Goal: Information Seeking & Learning: Learn about a topic

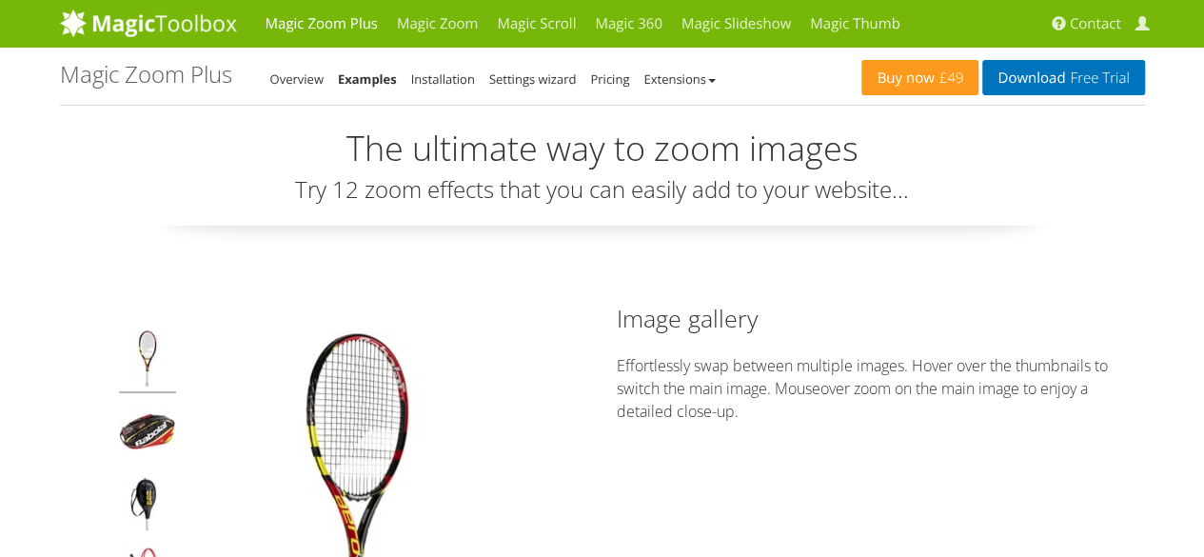
click at [146, 350] on img at bounding box center [147, 361] width 57 height 63
click at [146, 345] on img at bounding box center [147, 361] width 57 height 63
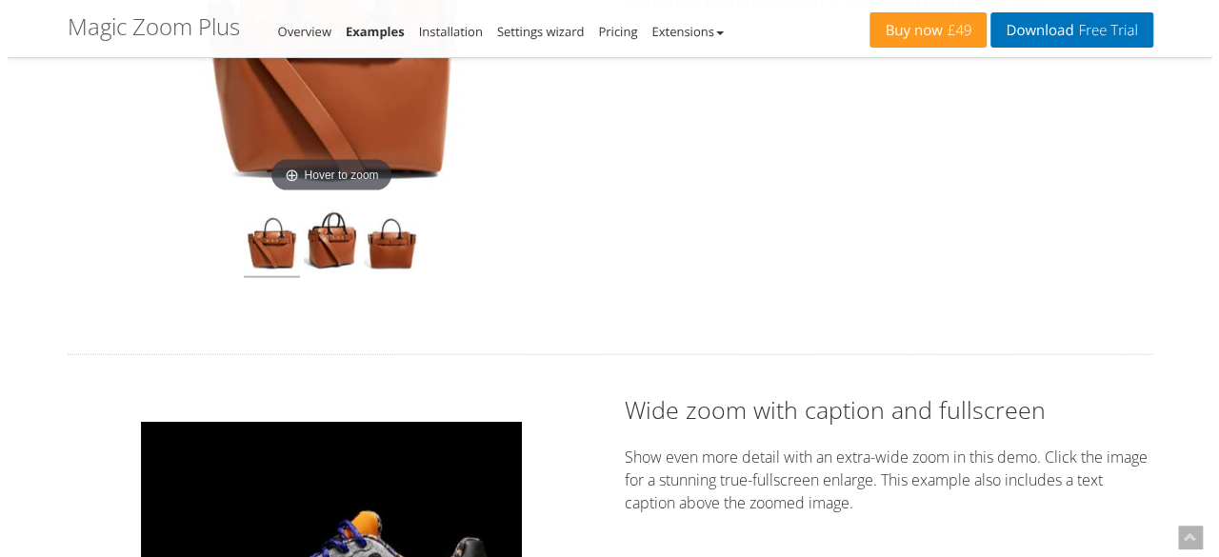
scroll to position [2045, 0]
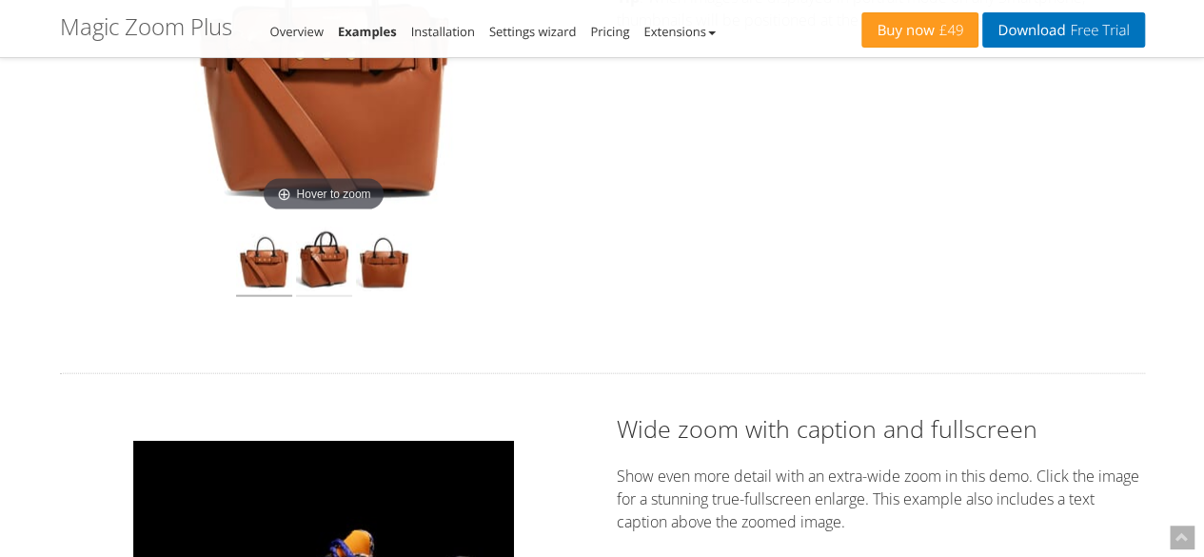
click at [328, 254] on img at bounding box center [324, 262] width 56 height 70
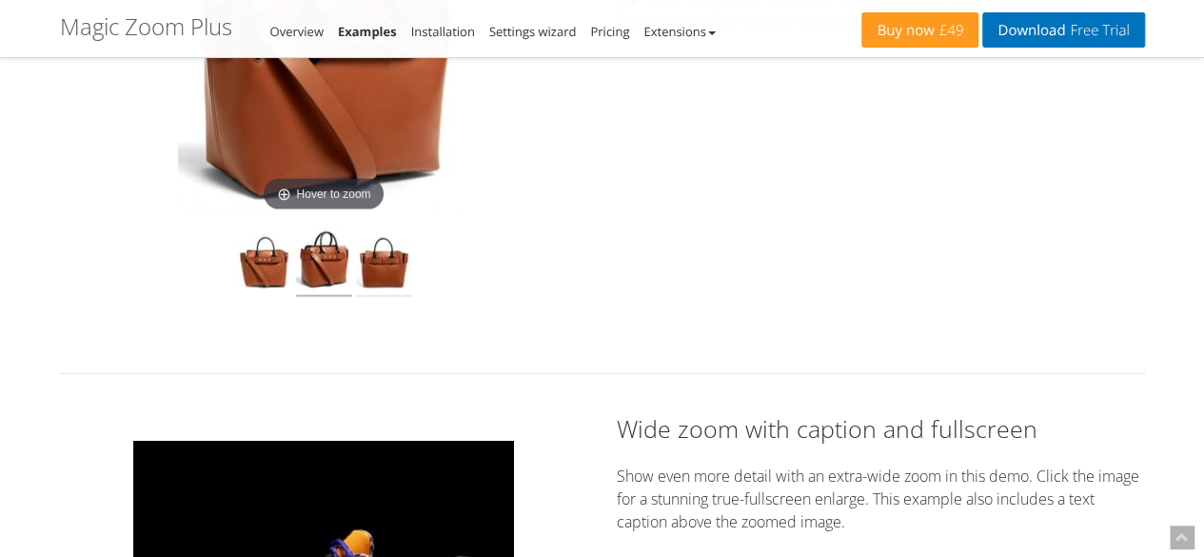
click at [390, 267] on img at bounding box center [384, 262] width 56 height 70
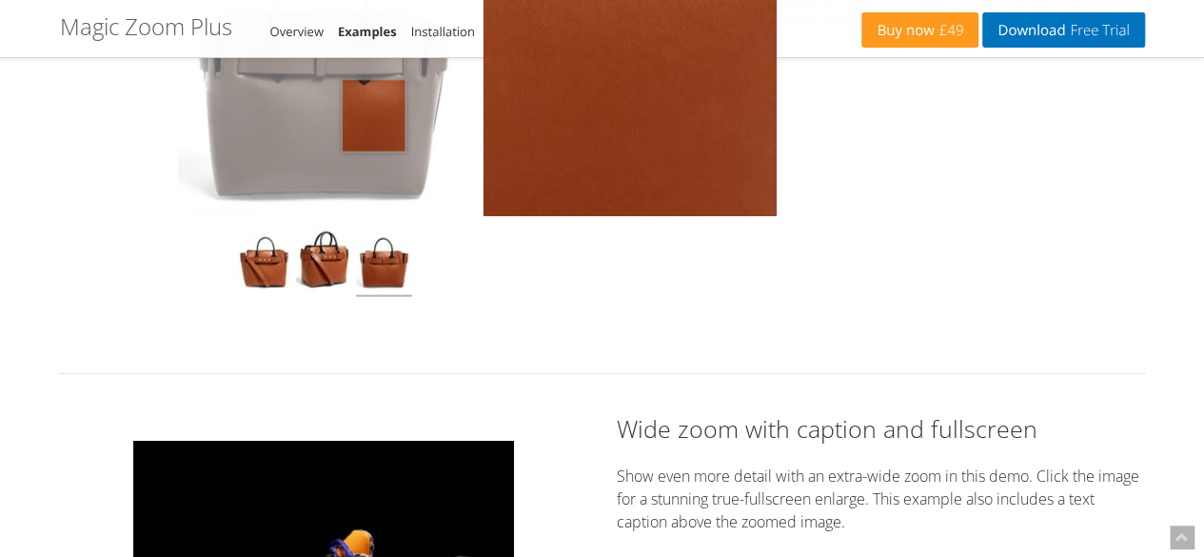
click at [372, 114] on img at bounding box center [324, 50] width 292 height 333
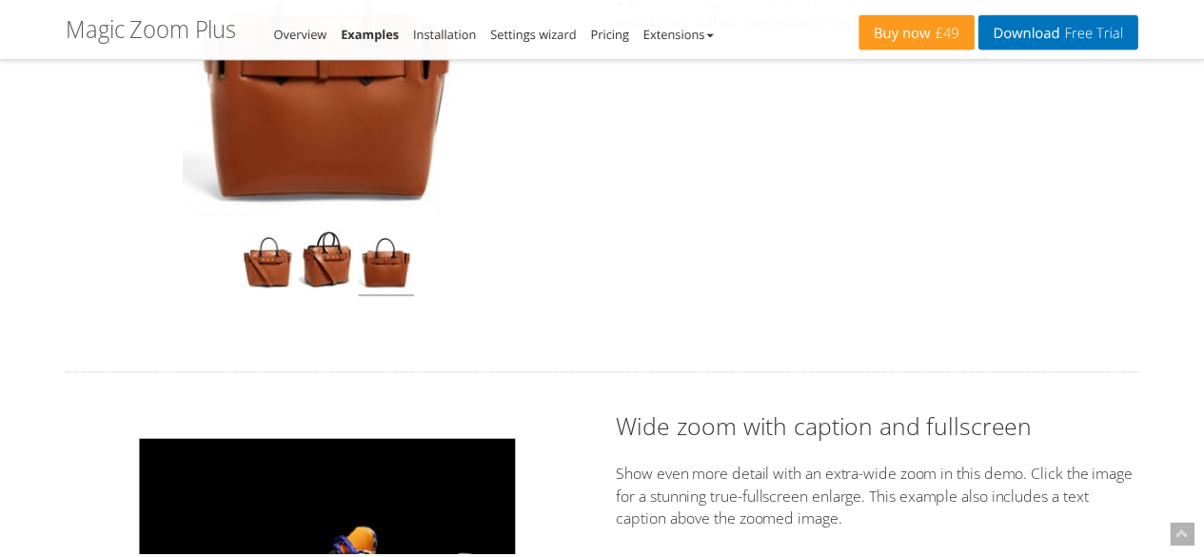
scroll to position [2129, 0]
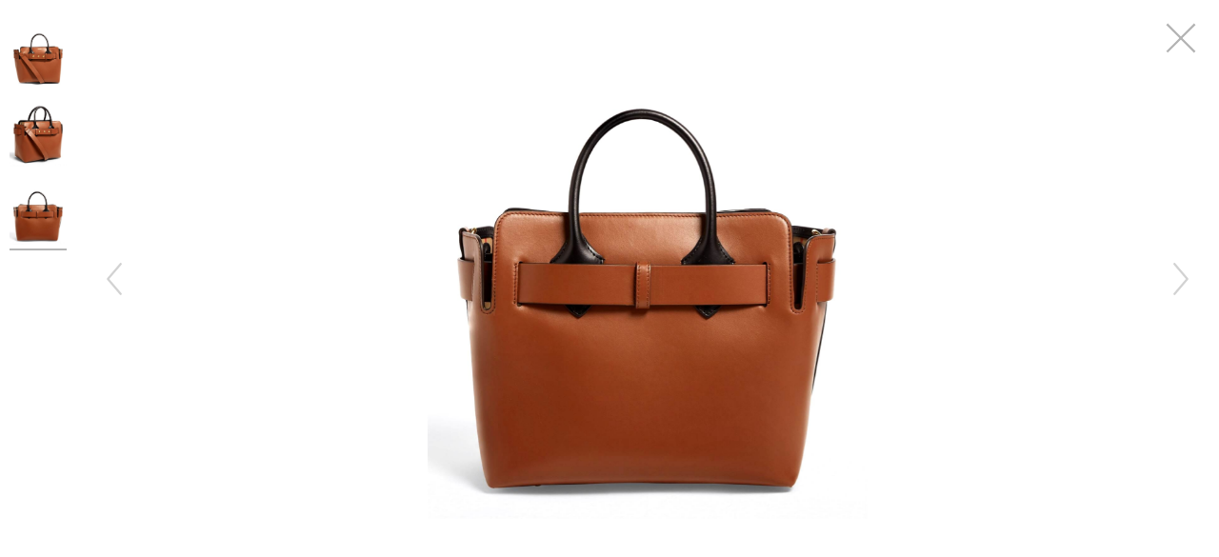
click at [1184, 40] on button "button" at bounding box center [1180, 38] width 57 height 57
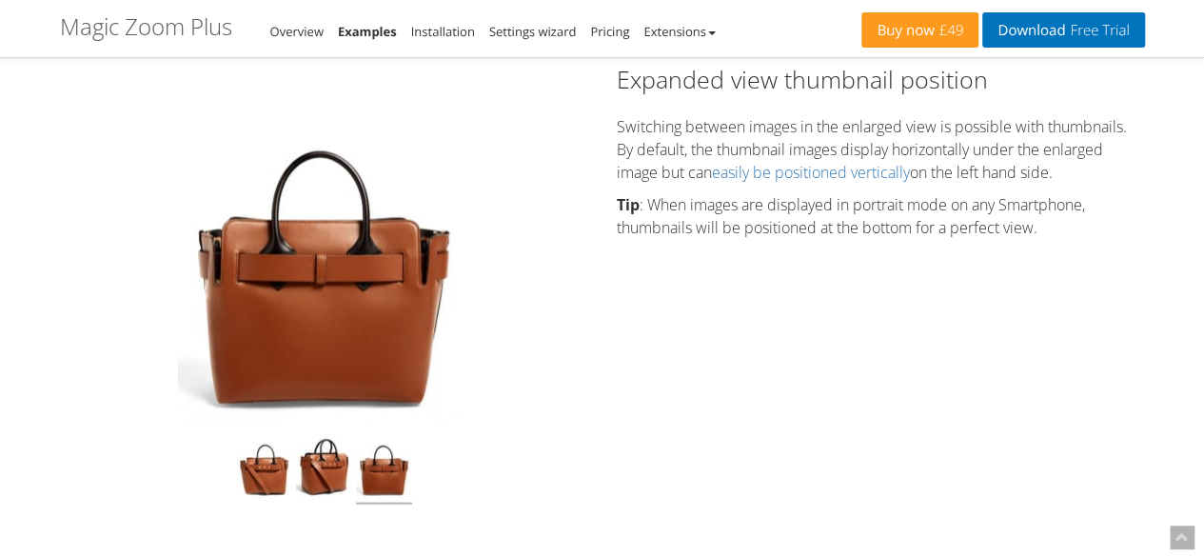
scroll to position [1819, 0]
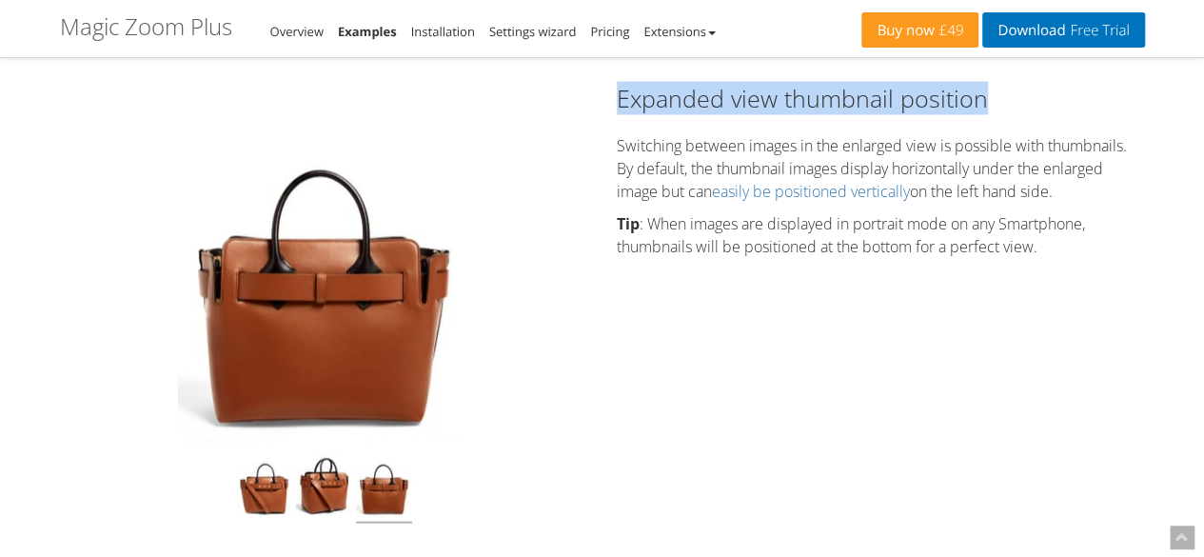
drag, startPoint x: 983, startPoint y: 102, endPoint x: 611, endPoint y: 103, distance: 371.3
click at [611, 103] on div "Expanded view thumbnail position Switching between images in the enlarged view …" at bounding box center [881, 175] width 557 height 186
copy h2 "Expanded view thumbnail position"
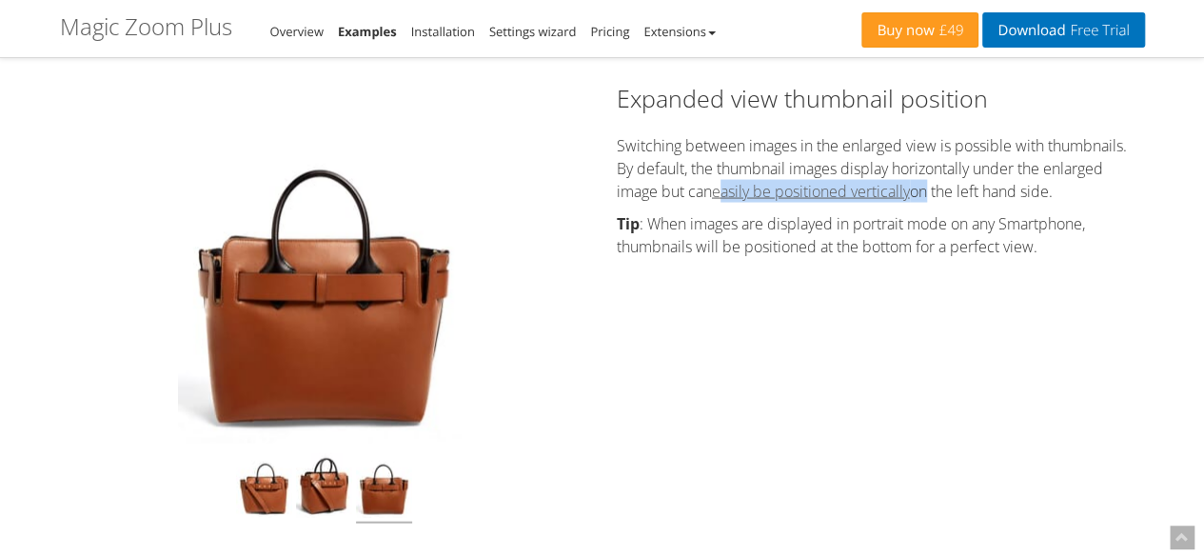
drag, startPoint x: 925, startPoint y: 189, endPoint x: 723, endPoint y: 195, distance: 202.9
click at [723, 195] on p "Switching between images in the enlarged view is possible with thumbnails. By d…" at bounding box center [881, 168] width 528 height 69
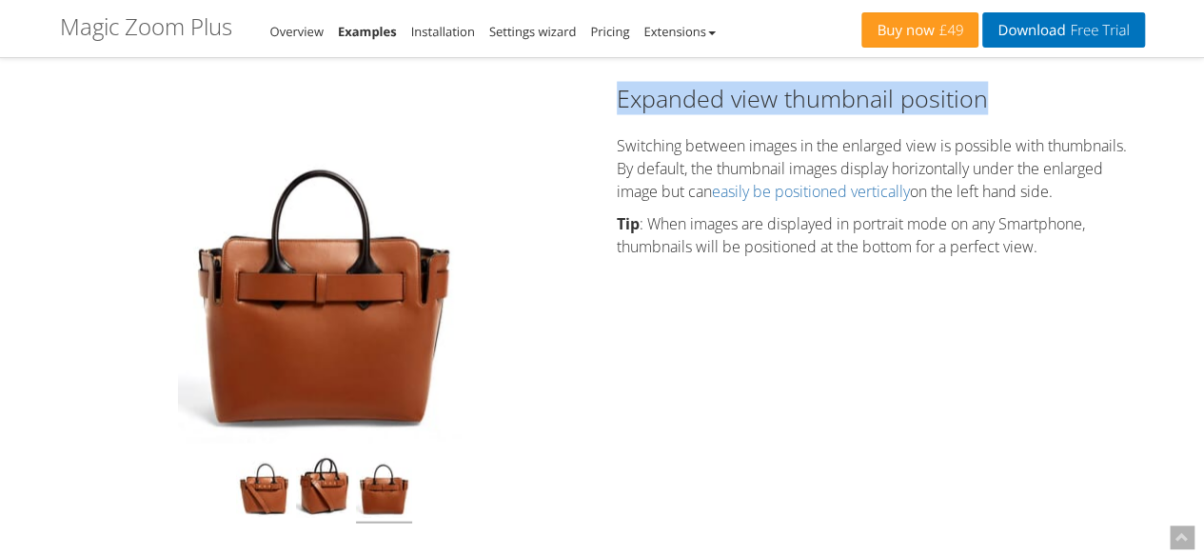
drag, startPoint x: 610, startPoint y: 102, endPoint x: 1017, endPoint y: 87, distance: 406.8
click at [1017, 87] on div "Expanded view thumbnail position Switching between images in the enlarged view …" at bounding box center [881, 175] width 557 height 186
copy h2 "Expanded view thumbnail position"
